Goal: Task Accomplishment & Management: Use online tool/utility

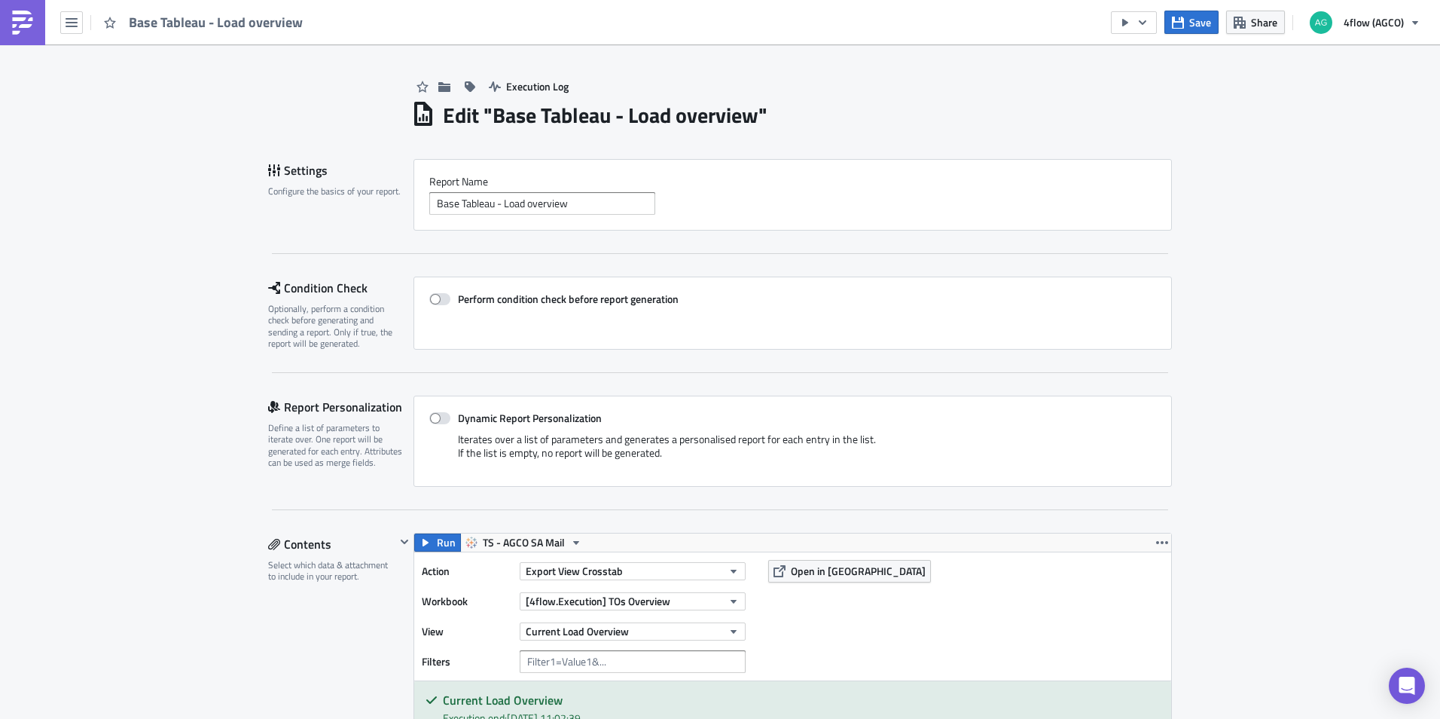
scroll to position [452, 0]
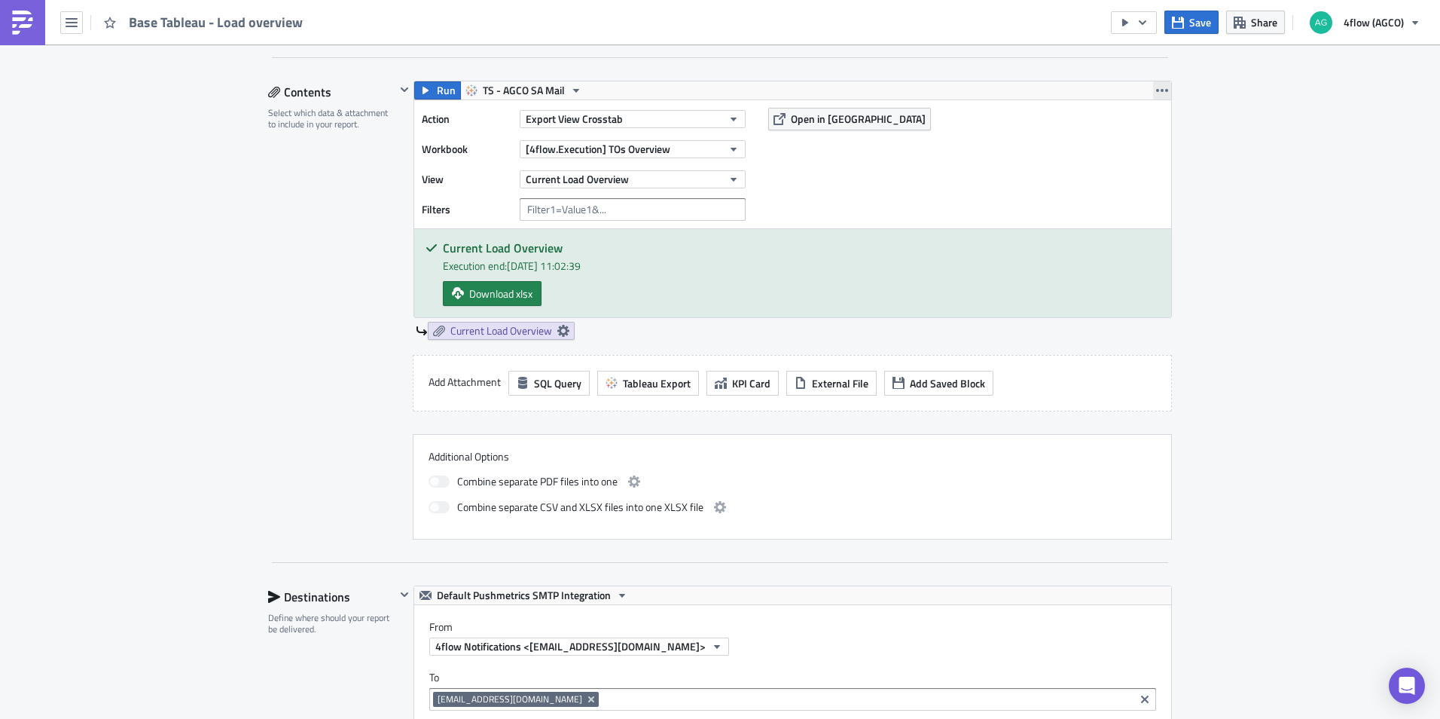
click at [1155, 92] on button "button" at bounding box center [1162, 90] width 18 height 18
click at [1146, 124] on div "Duplicate" at bounding box center [1165, 125] width 100 height 15
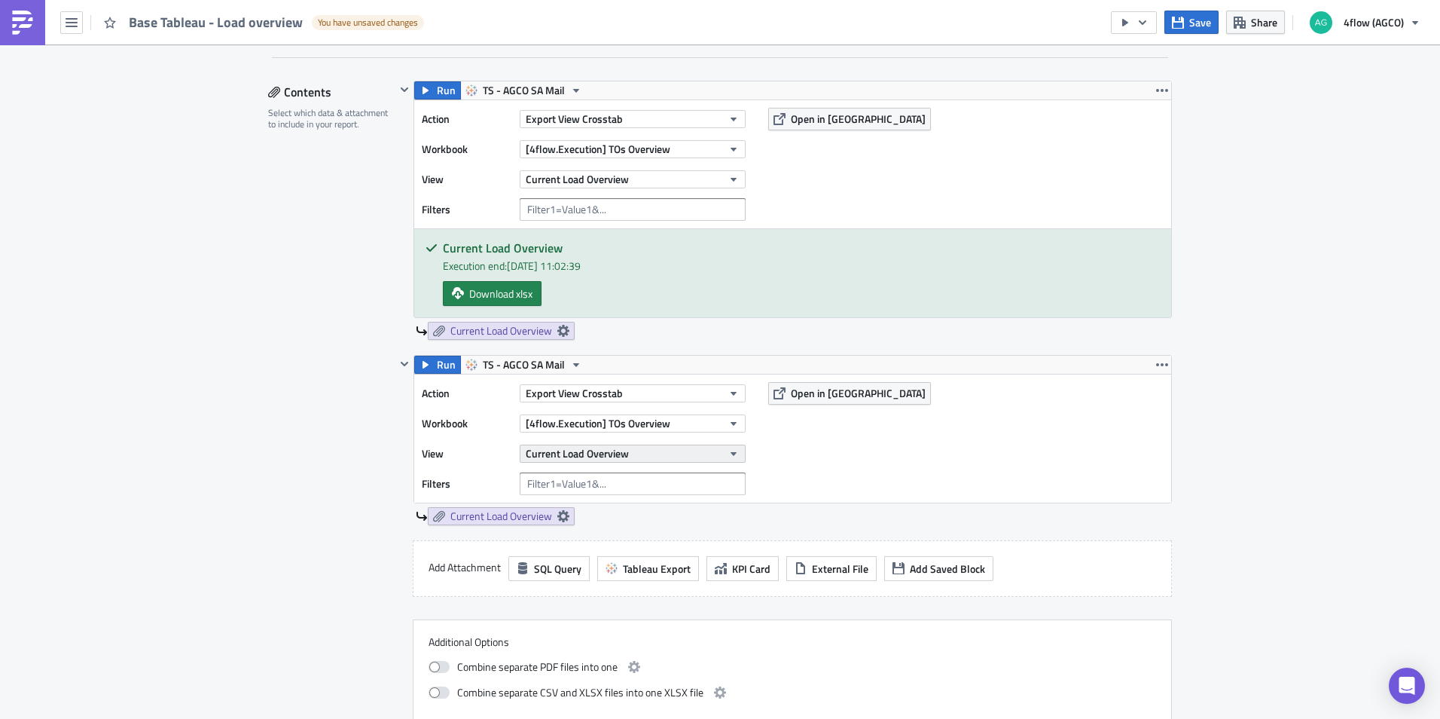
click at [586, 459] on span "Current Load Overview" at bounding box center [577, 453] width 103 height 16
click at [584, 508] on div "Current TOs Overview" at bounding box center [589, 503] width 133 height 15
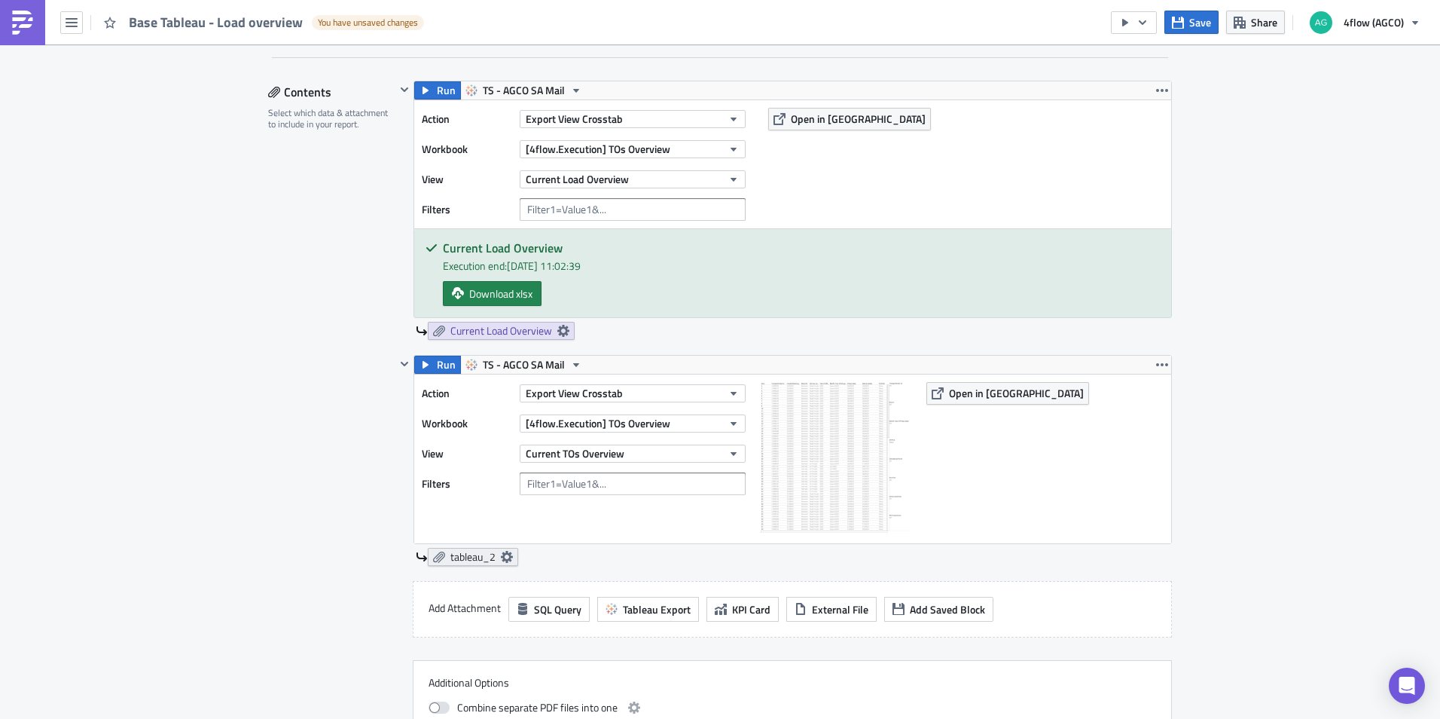
click at [450, 559] on span "tableau_2" at bounding box center [472, 557] width 45 height 14
click at [450, 558] on span "tableau_2" at bounding box center [472, 557] width 45 height 14
drag, startPoint x: 447, startPoint y: 558, endPoint x: 475, endPoint y: 554, distance: 28.2
click at [475, 554] on span "tableau_2" at bounding box center [472, 557] width 45 height 14
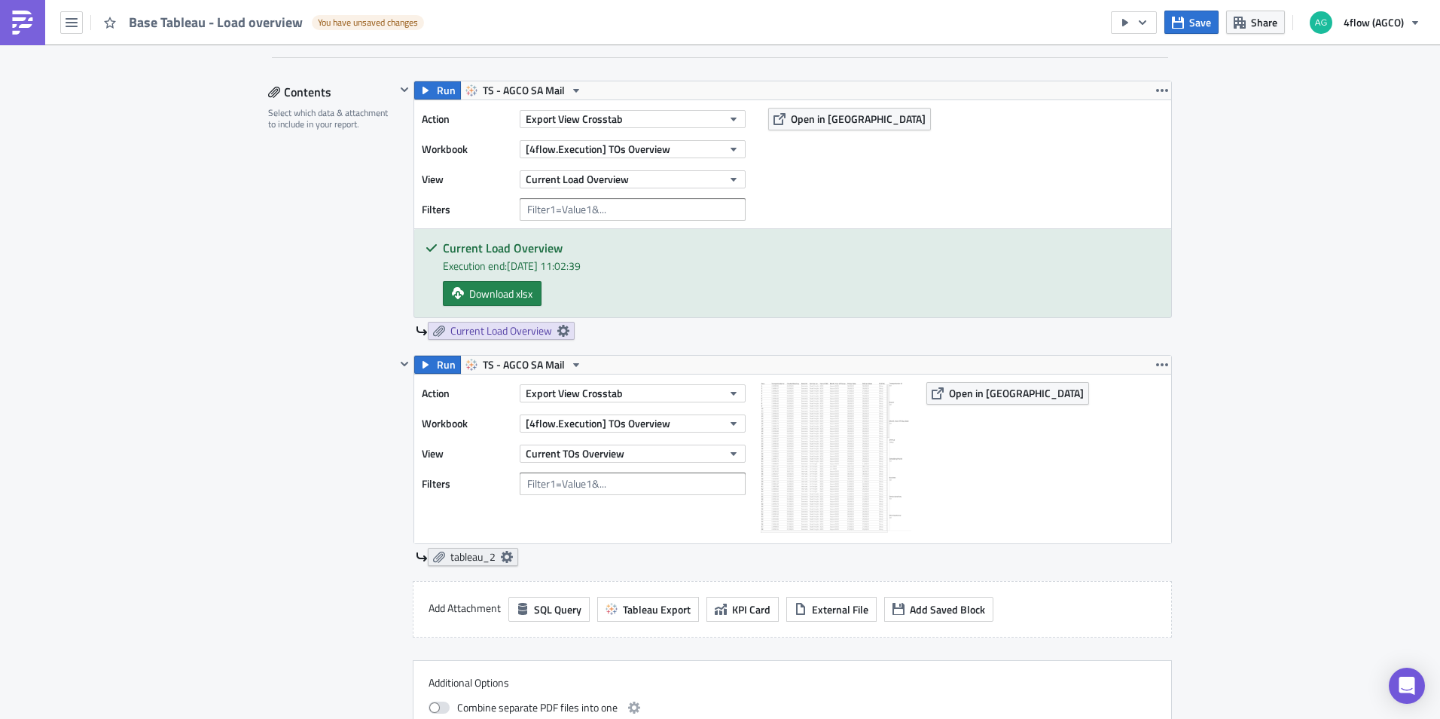
drag, startPoint x: 475, startPoint y: 554, endPoint x: 502, endPoint y: 557, distance: 27.4
click at [502, 557] on icon at bounding box center [507, 557] width 12 height 12
drag, startPoint x: 502, startPoint y: 557, endPoint x: 319, endPoint y: 642, distance: 201.8
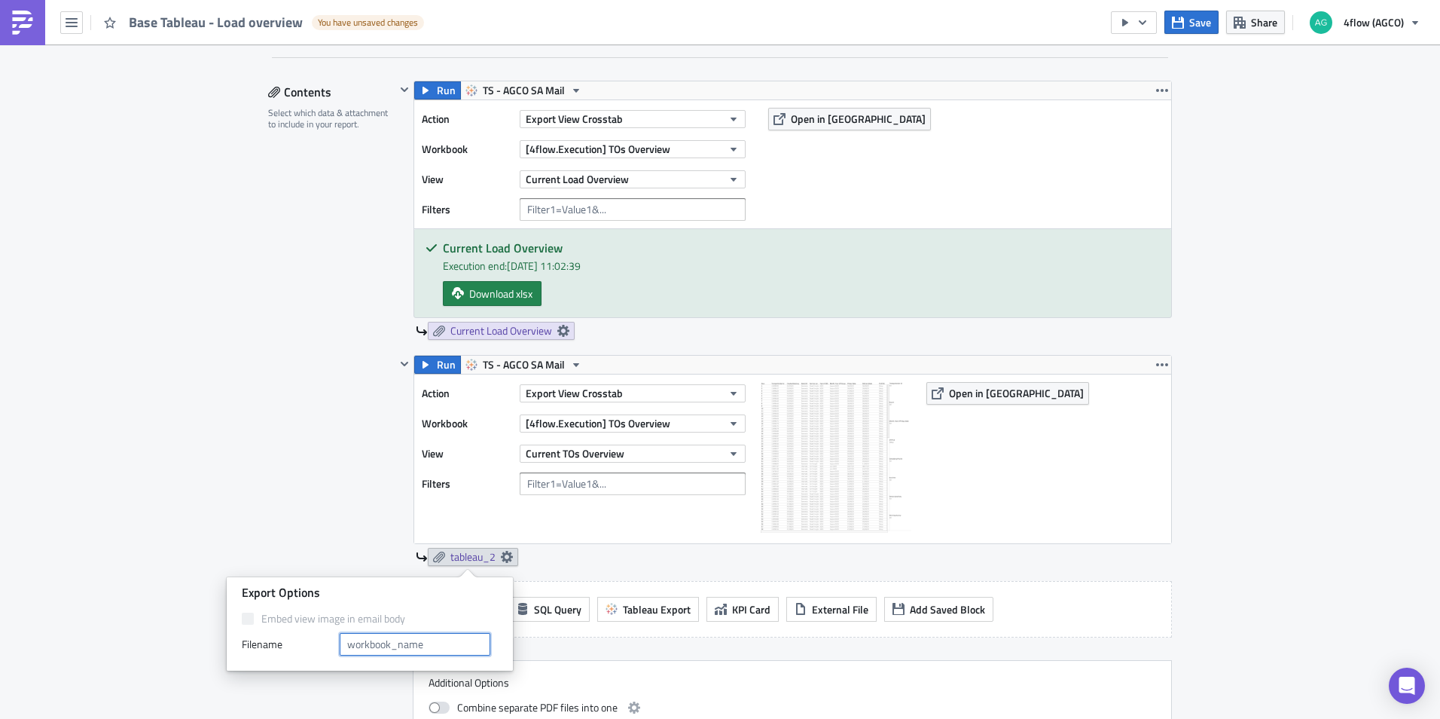
click at [319, 642] on div "Filenam﻿e" at bounding box center [370, 644] width 256 height 23
type input "Current TOs Overview"
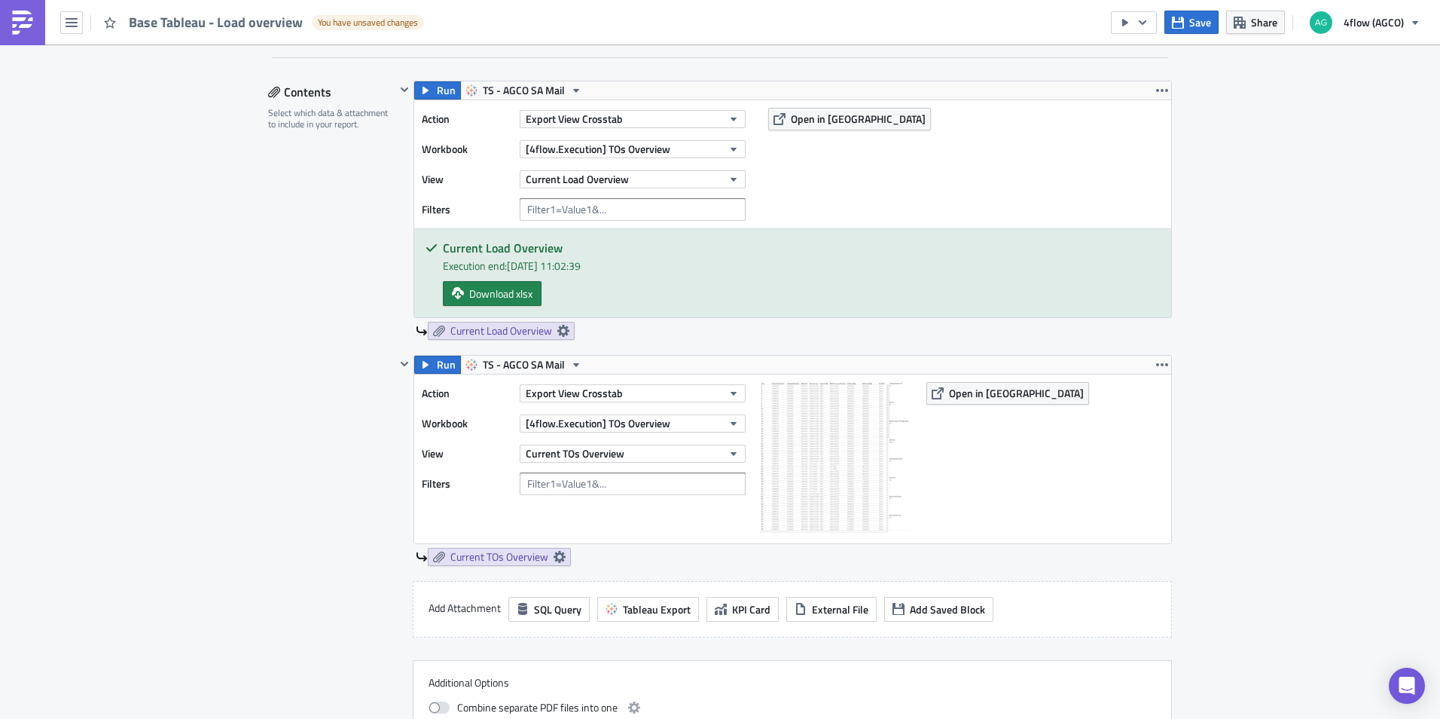
click at [1197, 413] on div "Execution Log Edit " Base Tableau - Load overview " Draft Settings Configure th…" at bounding box center [720, 673] width 1440 height 2161
click at [1192, 23] on span "Save" at bounding box center [1200, 22] width 22 height 16
